Goal: Check status: Check status

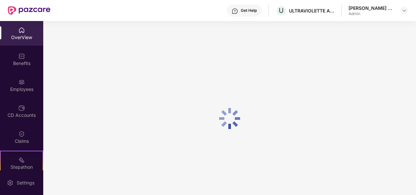
click at [399, 12] on div "[PERSON_NAME] E A Admin" at bounding box center [379, 10] width 60 height 11
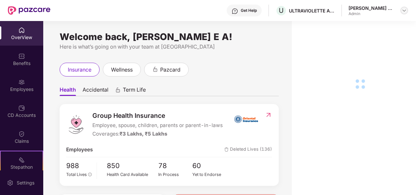
click at [404, 12] on img at bounding box center [404, 10] width 5 height 5
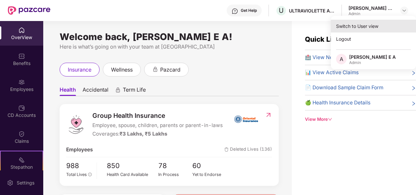
click at [357, 32] on div "Switch to User view" at bounding box center [373, 26] width 85 height 13
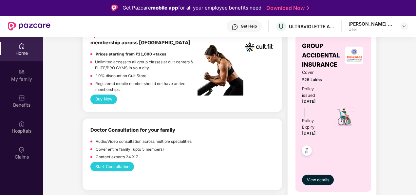
scroll to position [295, 0]
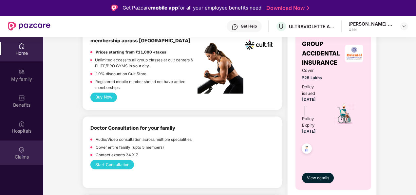
click at [26, 154] on div "Claims" at bounding box center [21, 156] width 43 height 7
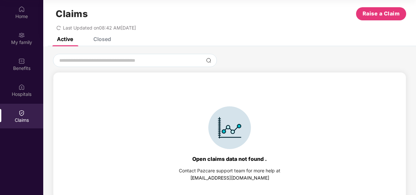
scroll to position [14, 0]
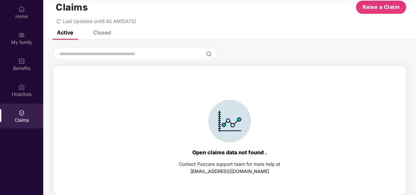
click at [116, 37] on div "Active Closed" at bounding box center [229, 34] width 373 height 9
click at [107, 30] on div "Claims Raise a Claim Last Updated on 08:42 AM[DATE] Active Closed Open claims d…" at bounding box center [229, 93] width 373 height 204
click at [103, 30] on div "Claims Raise a Claim Last Updated on 08:42 AM[DATE]" at bounding box center [229, 11] width 373 height 40
click at [111, 34] on div "Active Closed" at bounding box center [229, 34] width 373 height 9
click at [106, 32] on div "Closed" at bounding box center [102, 32] width 18 height 7
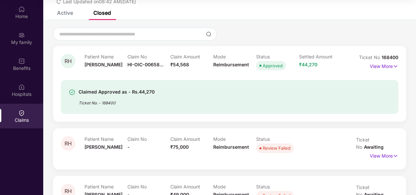
scroll to position [49, 0]
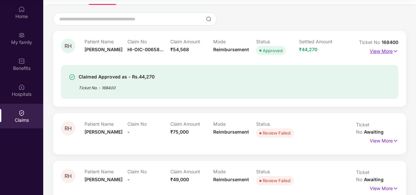
click at [383, 51] on p "View More" at bounding box center [384, 50] width 29 height 9
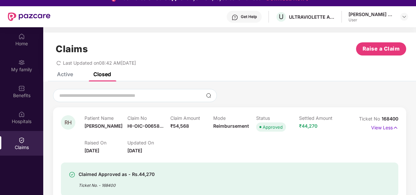
scroll to position [0, 0]
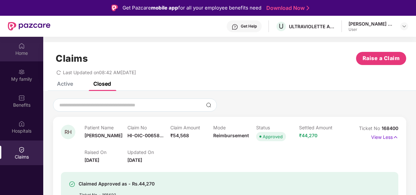
click at [14, 48] on div "Home" at bounding box center [21, 49] width 43 height 25
